Goal: Entertainment & Leisure: Consume media (video, audio)

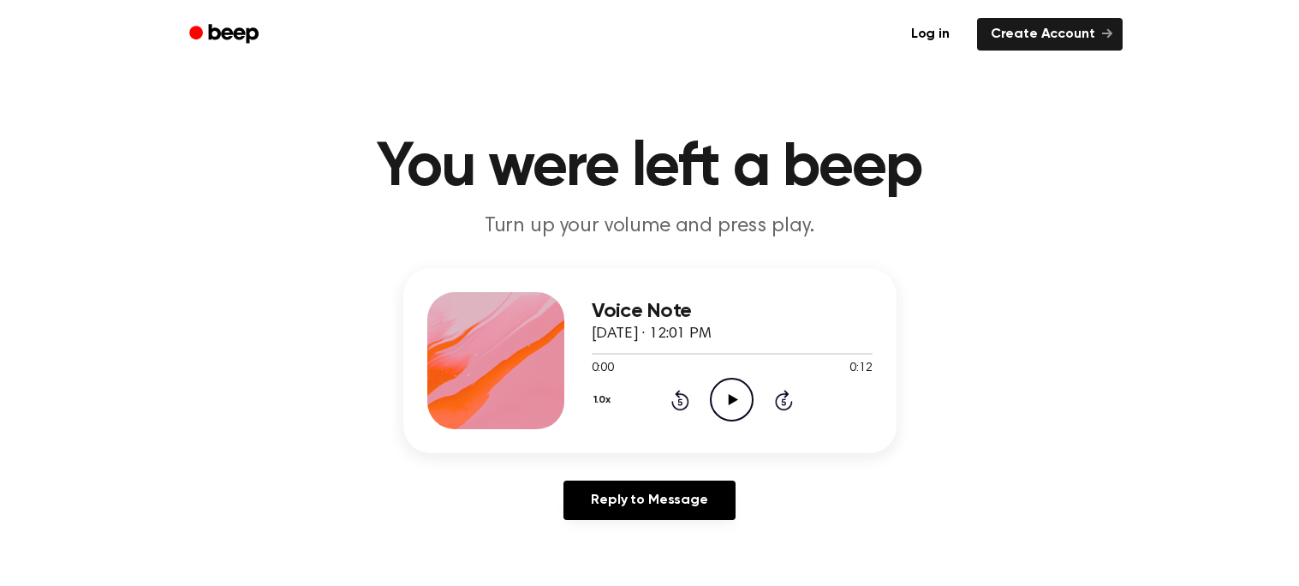
click at [731, 402] on icon at bounding box center [732, 399] width 9 height 11
click at [731, 402] on icon "Pause Audio" at bounding box center [732, 400] width 44 height 44
click at [673, 401] on icon at bounding box center [680, 399] width 18 height 21
click at [738, 399] on icon "Play Audio" at bounding box center [732, 400] width 44 height 44
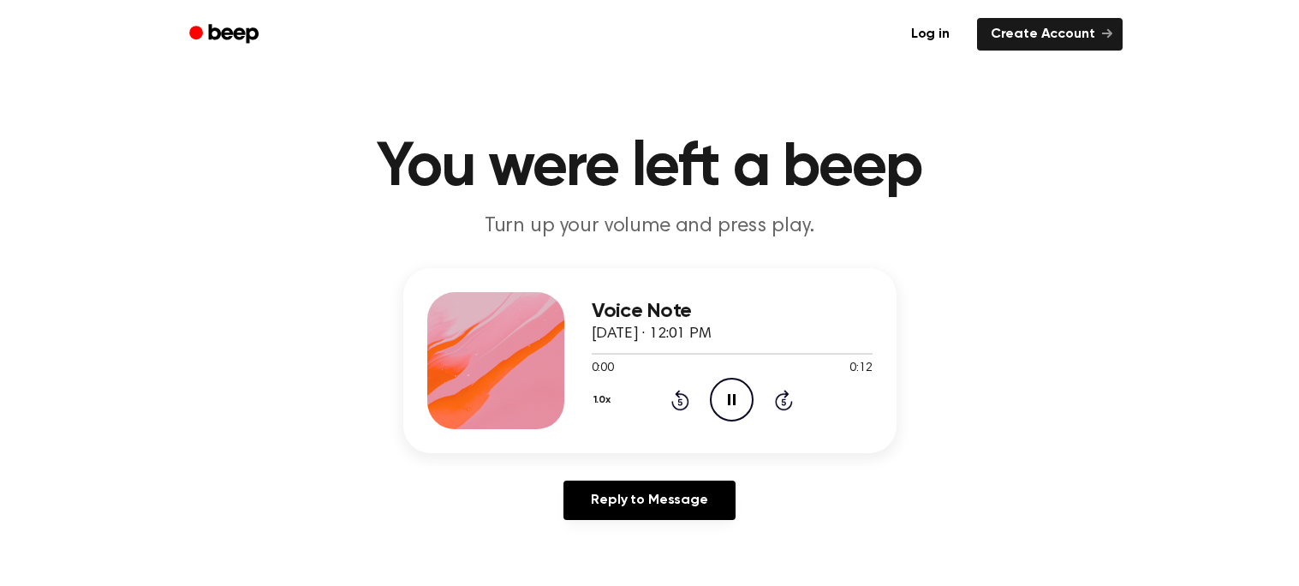
click at [738, 399] on icon "Pause Audio" at bounding box center [732, 400] width 44 height 44
click at [738, 399] on icon "Play Audio" at bounding box center [732, 400] width 44 height 44
click at [738, 399] on icon "Pause Audio" at bounding box center [732, 400] width 44 height 44
click at [738, 399] on icon "Play Audio" at bounding box center [732, 400] width 44 height 44
click at [738, 399] on icon "Pause Audio" at bounding box center [732, 400] width 44 height 44
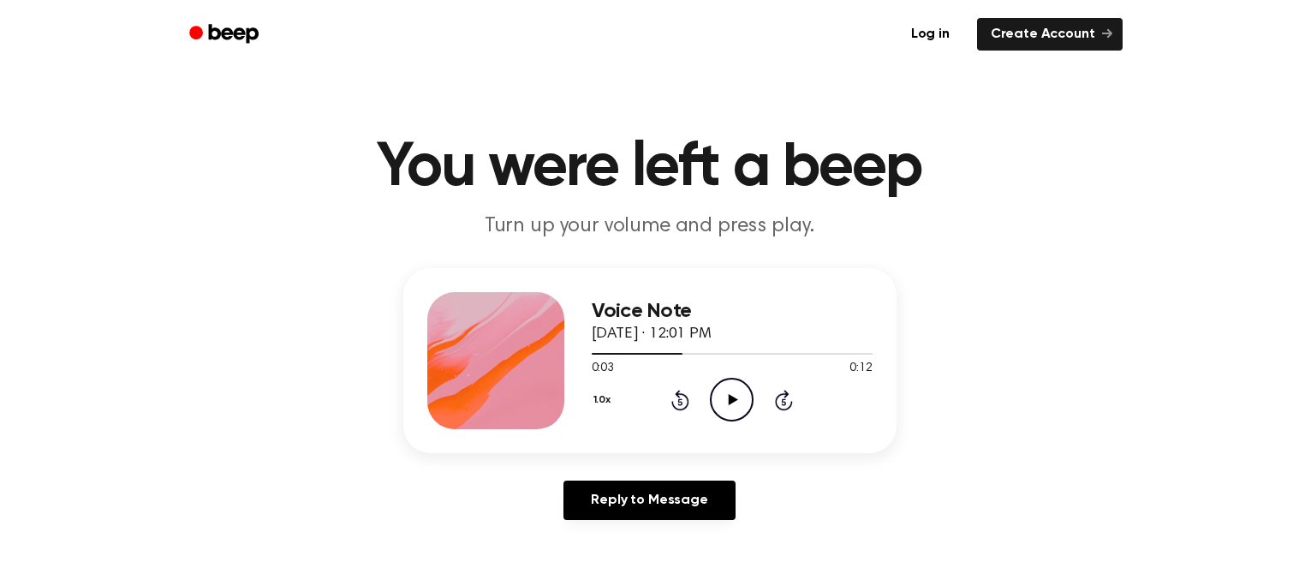
click at [677, 407] on icon at bounding box center [680, 399] width 18 height 21
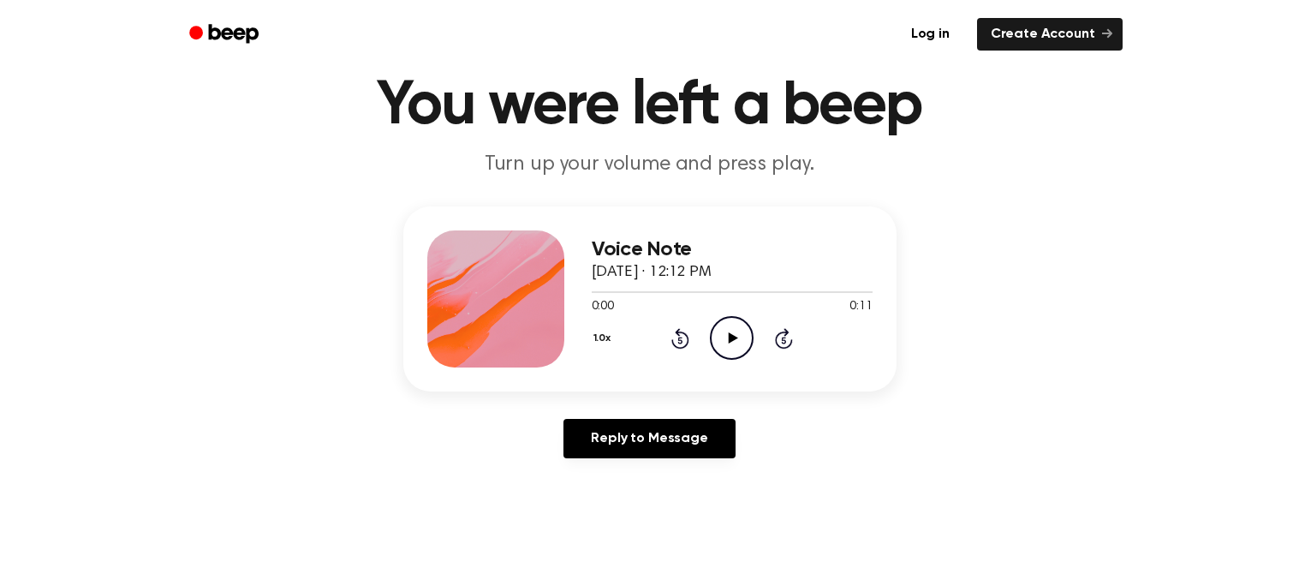
click at [740, 337] on icon "Play Audio" at bounding box center [732, 338] width 44 height 44
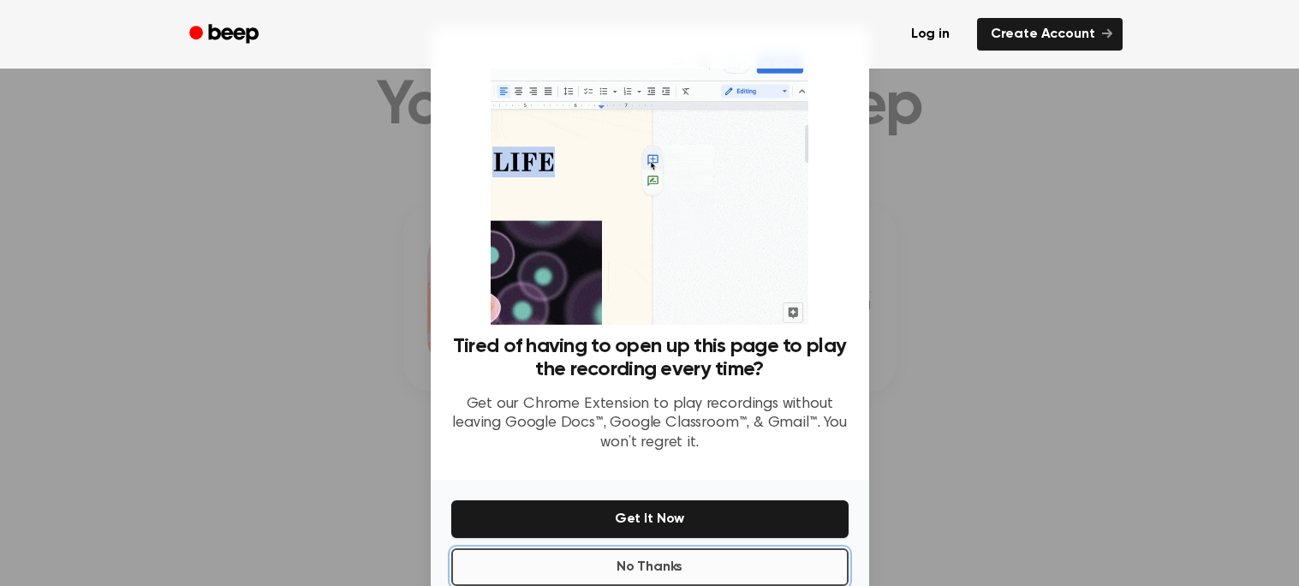
click at [645, 569] on button "No Thanks" at bounding box center [649, 567] width 397 height 38
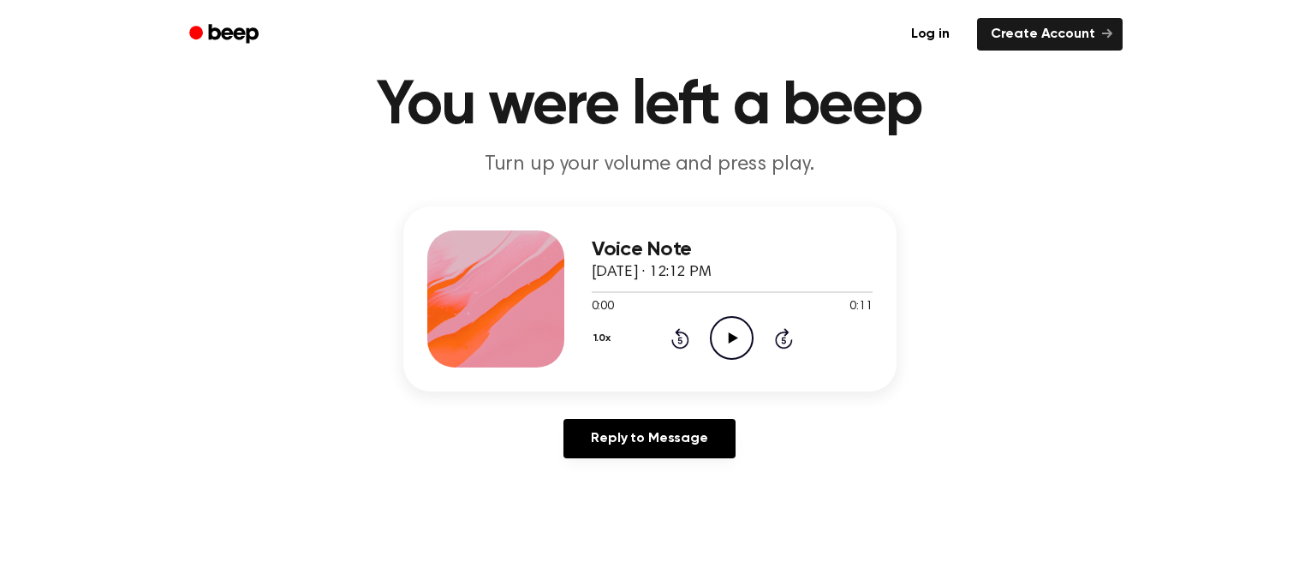
click at [735, 342] on icon "Play Audio" at bounding box center [732, 338] width 44 height 44
click at [734, 336] on icon at bounding box center [732, 337] width 8 height 11
click at [727, 333] on icon "Play Audio" at bounding box center [732, 338] width 44 height 44
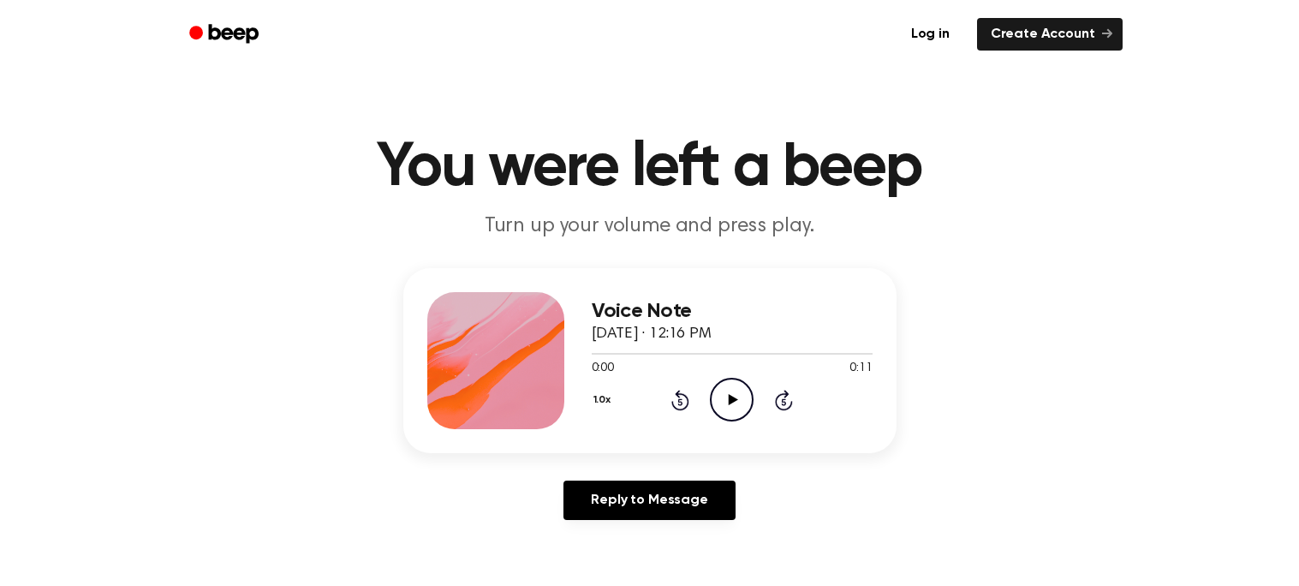
click at [728, 407] on icon "Play Audio" at bounding box center [732, 400] width 44 height 44
click at [722, 400] on icon "Play Audio" at bounding box center [732, 400] width 44 height 44
click at [732, 391] on icon "Play Audio" at bounding box center [732, 400] width 44 height 44
click at [692, 403] on div "1.0x Rewind 5 seconds Play Audio Skip 5 seconds" at bounding box center [732, 400] width 281 height 44
click at [687, 401] on icon at bounding box center [680, 399] width 18 height 21
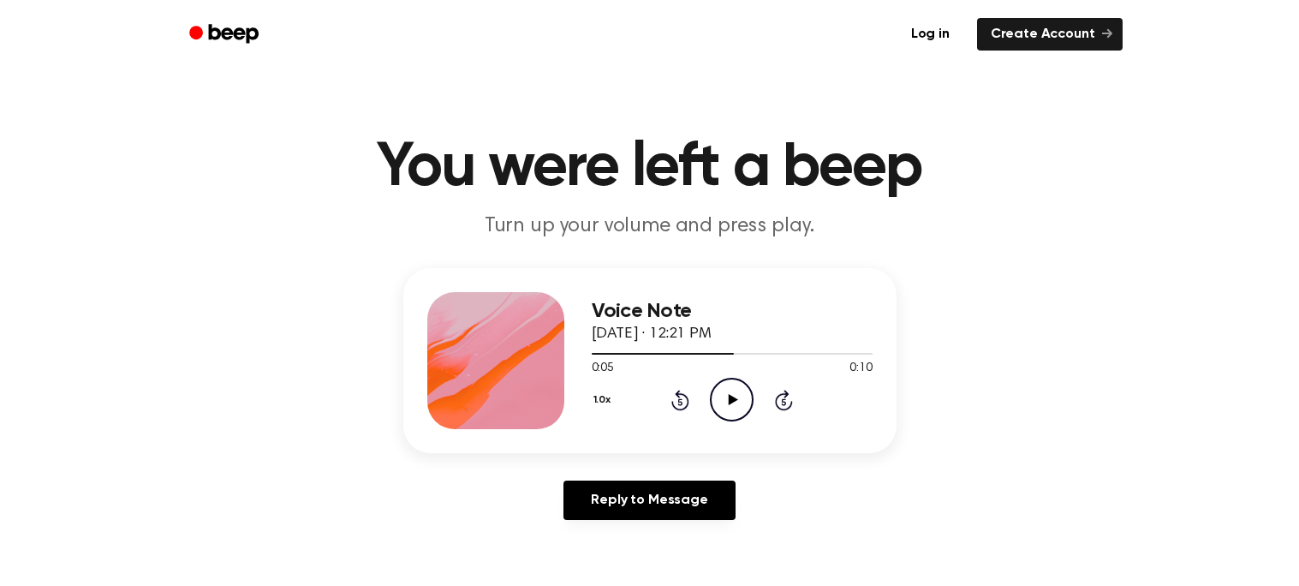
click at [716, 399] on icon "Play Audio" at bounding box center [732, 400] width 44 height 44
click at [727, 397] on icon "Pause Audio" at bounding box center [732, 400] width 44 height 44
click at [745, 405] on icon "Play Audio" at bounding box center [732, 400] width 44 height 44
click at [720, 408] on icon "Pause Audio" at bounding box center [732, 400] width 44 height 44
click at [675, 399] on icon "Rewind 5 seconds" at bounding box center [679, 400] width 19 height 22
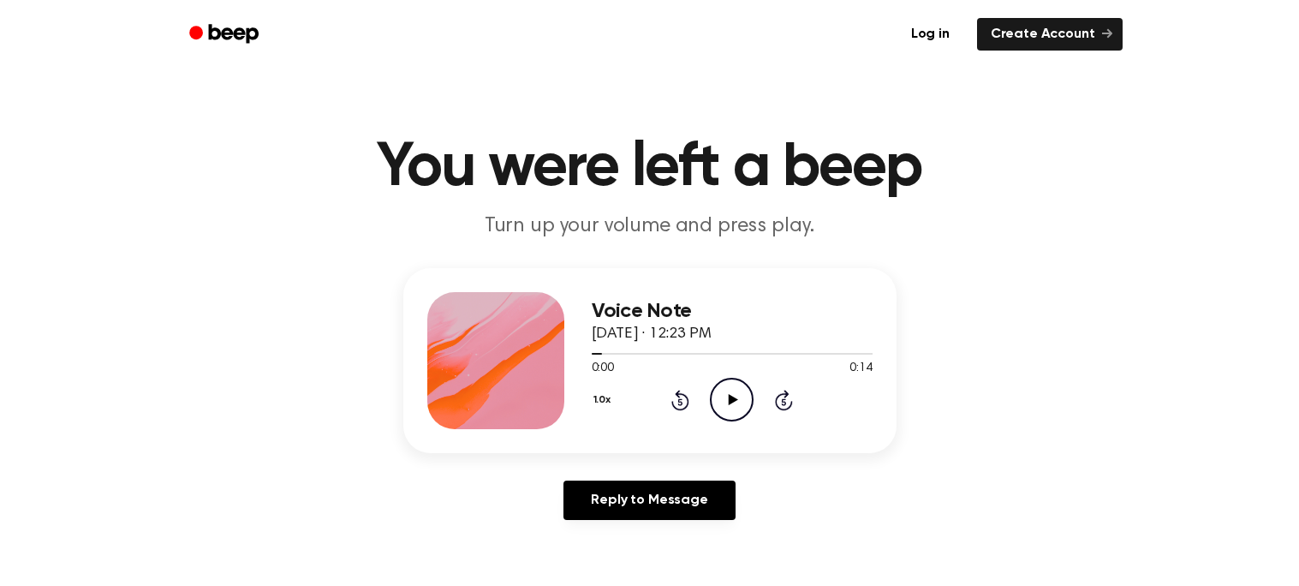
click at [732, 394] on icon "Play Audio" at bounding box center [732, 400] width 44 height 44
click at [734, 403] on icon at bounding box center [732, 399] width 8 height 11
click at [749, 356] on div at bounding box center [732, 353] width 281 height 14
click at [734, 389] on icon "Play Audio" at bounding box center [732, 400] width 44 height 44
click at [684, 390] on icon "Rewind 5 seconds" at bounding box center [679, 400] width 19 height 22
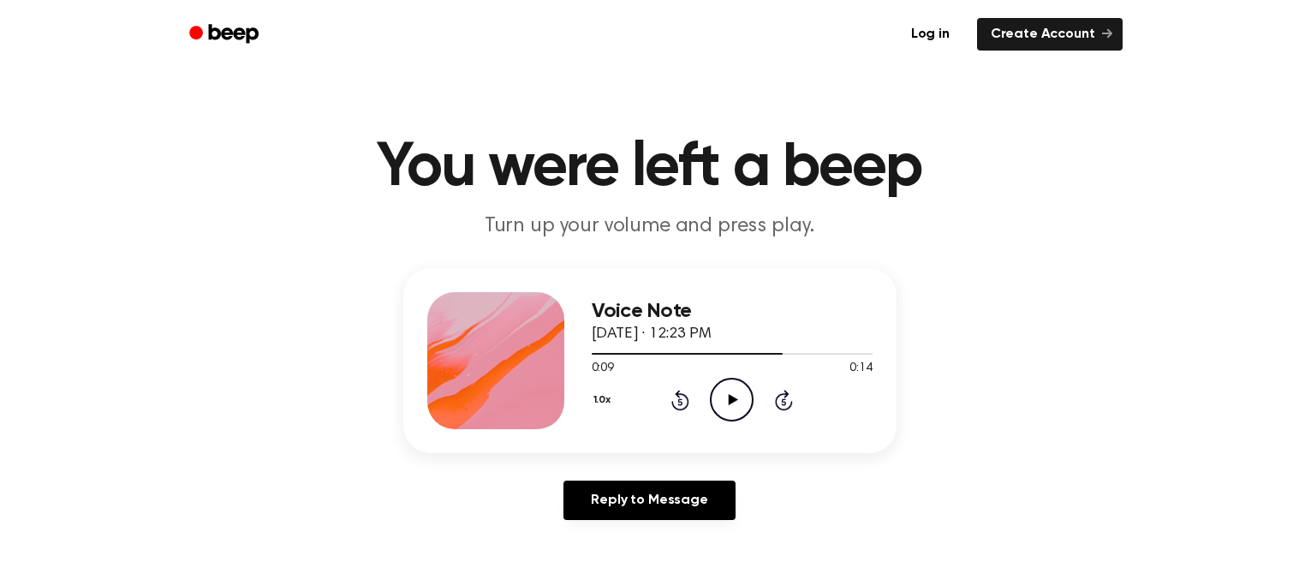
click at [738, 393] on icon "Play Audio" at bounding box center [732, 400] width 44 height 44
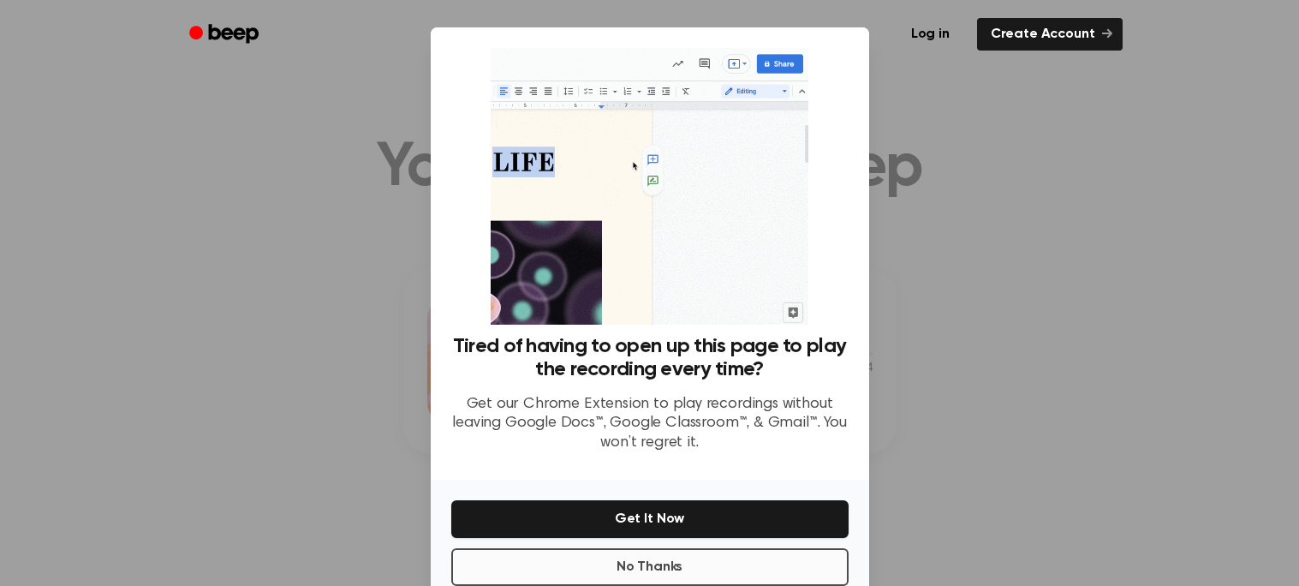
click at [734, 398] on p "Get our Chrome Extension to play recordings without leaving Google Docs™, Googl…" at bounding box center [649, 424] width 397 height 58
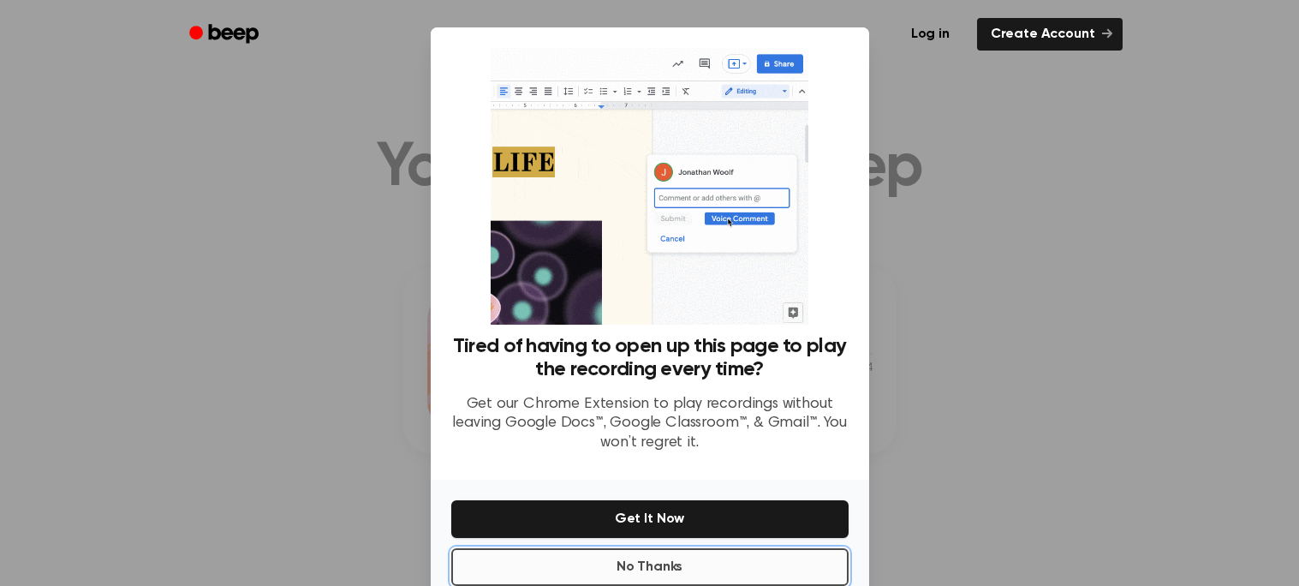
click at [673, 564] on button "No Thanks" at bounding box center [649, 567] width 397 height 38
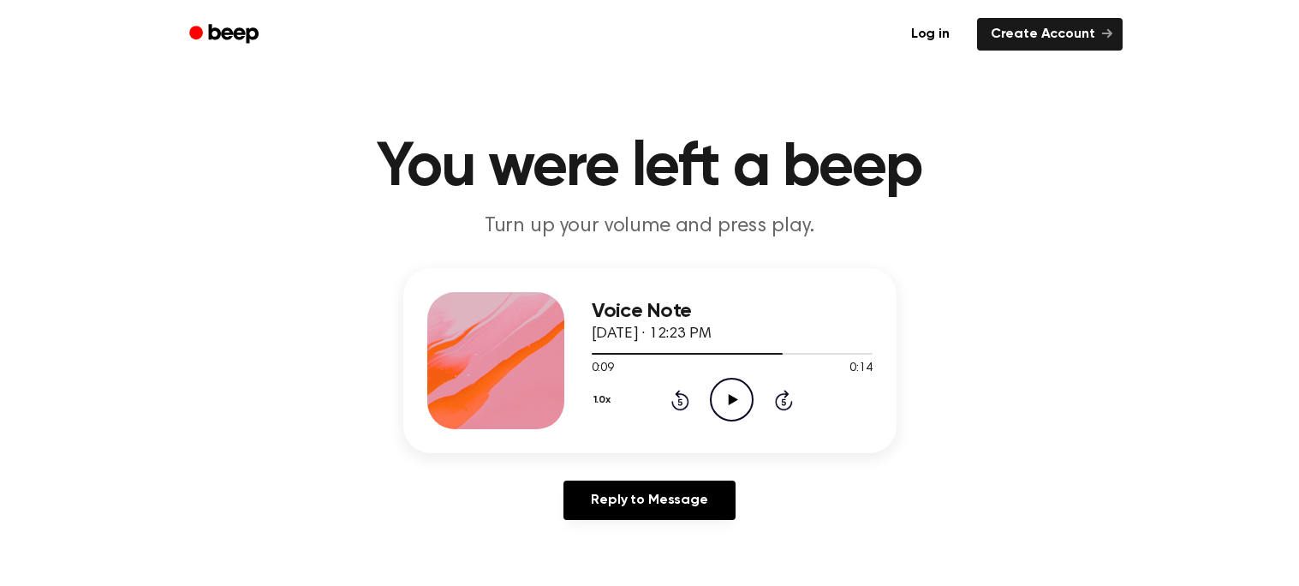
click at [728, 410] on icon "Play Audio" at bounding box center [732, 400] width 44 height 44
click at [689, 395] on div "1.0x Rewind 5 seconds Pause Audio Skip 5 seconds" at bounding box center [732, 400] width 281 height 44
click at [685, 396] on icon at bounding box center [680, 399] width 18 height 21
